Goal: Complete application form: Complete application form

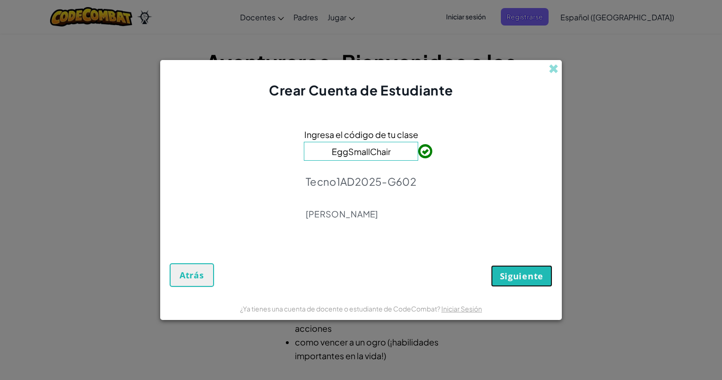
click at [510, 284] on button "Siguiente" at bounding box center [521, 276] width 61 height 22
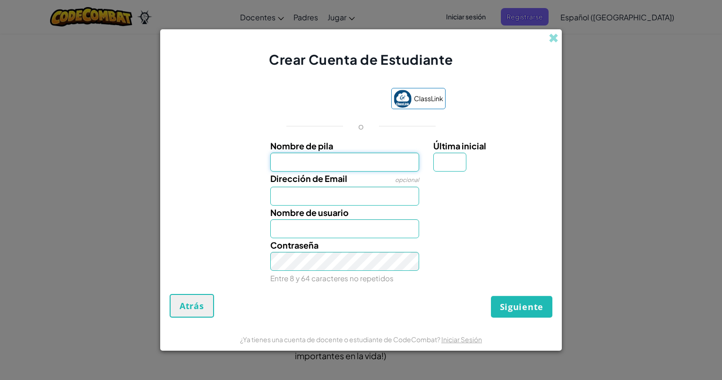
click at [323, 168] on input "Nombre de pila" at bounding box center [344, 162] width 149 height 19
type input "[PERSON_NAME]"
type input "R"
type input "[EMAIL_ADDRESS][DOMAIN_NAME]"
type input "EmilianoR"
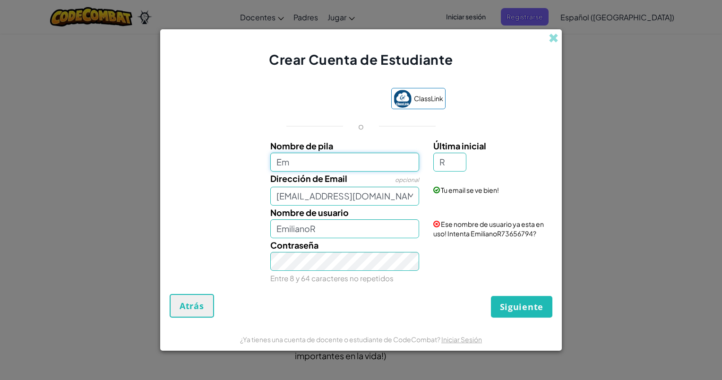
type input "E"
type input "[PERSON_NAME]"
